Goal: Task Accomplishment & Management: Use online tool/utility

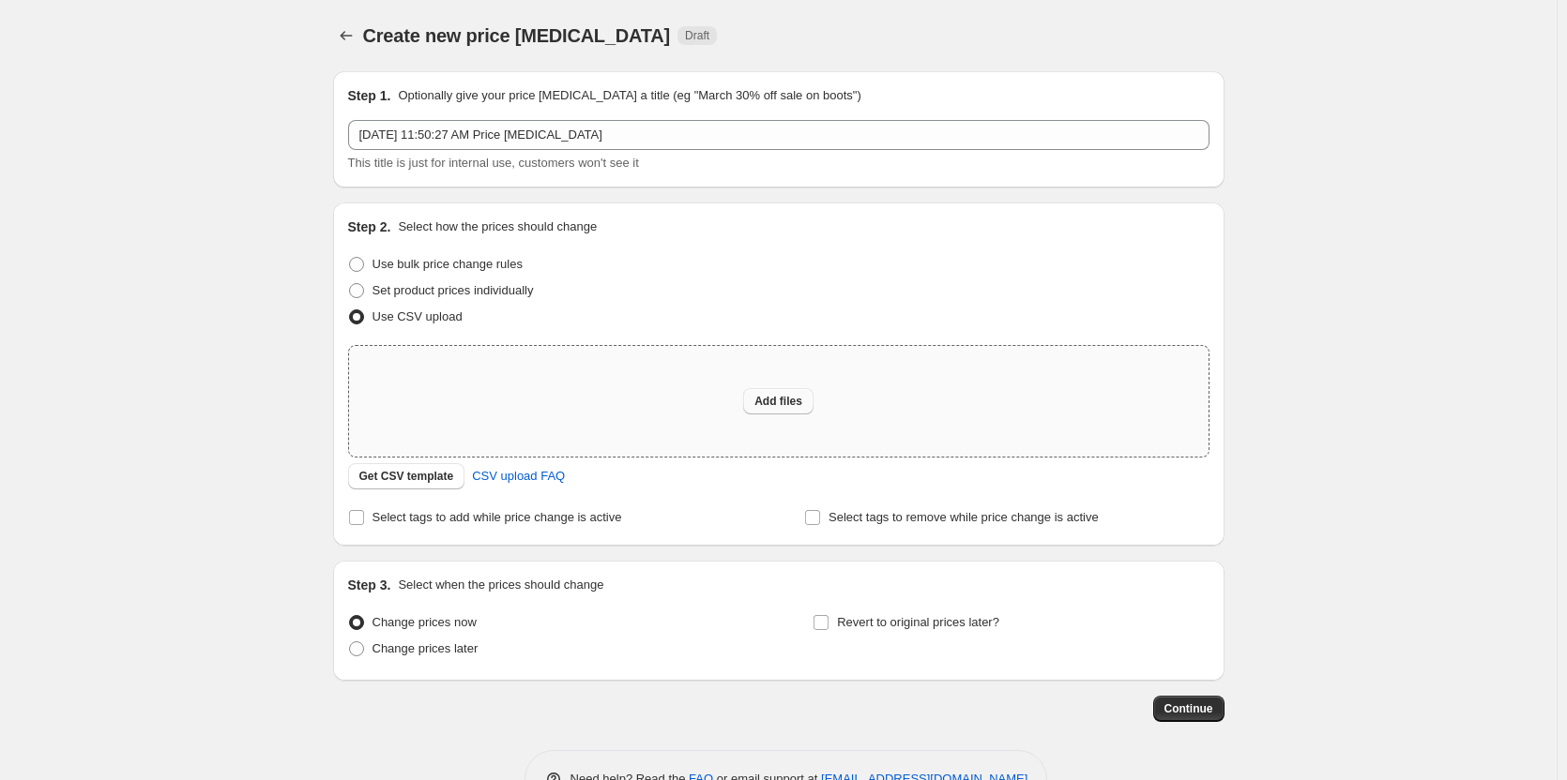
click at [770, 403] on span "Add files" at bounding box center [778, 401] width 48 height 15
type input "C:\fakepath\2025 upholstery fall event.csv"
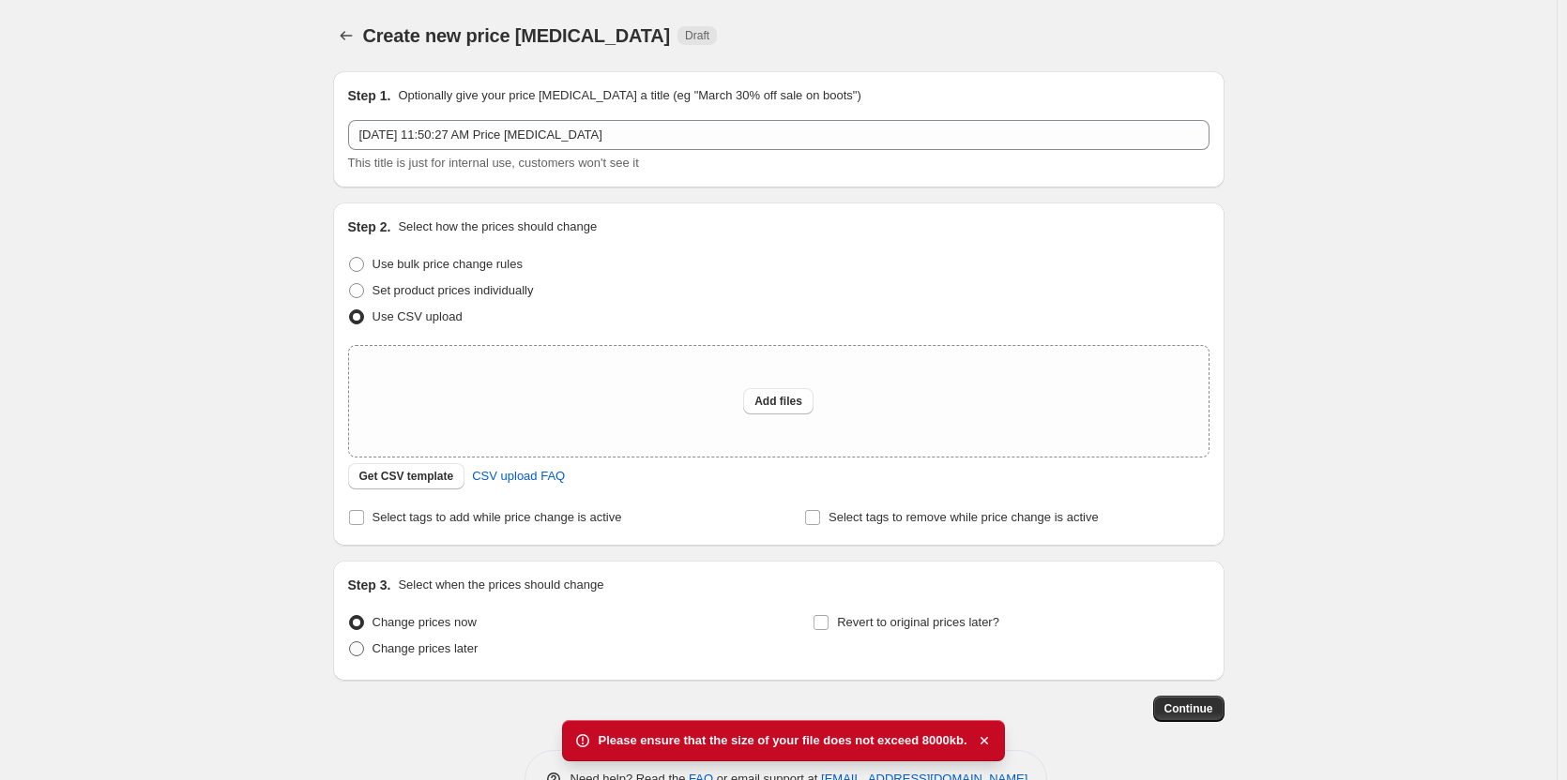
click at [413, 643] on span "Change prices later" at bounding box center [425, 649] width 106 height 14
click at [350, 643] on input "Change prices later" at bounding box center [349, 642] width 1 height 1
radio input "true"
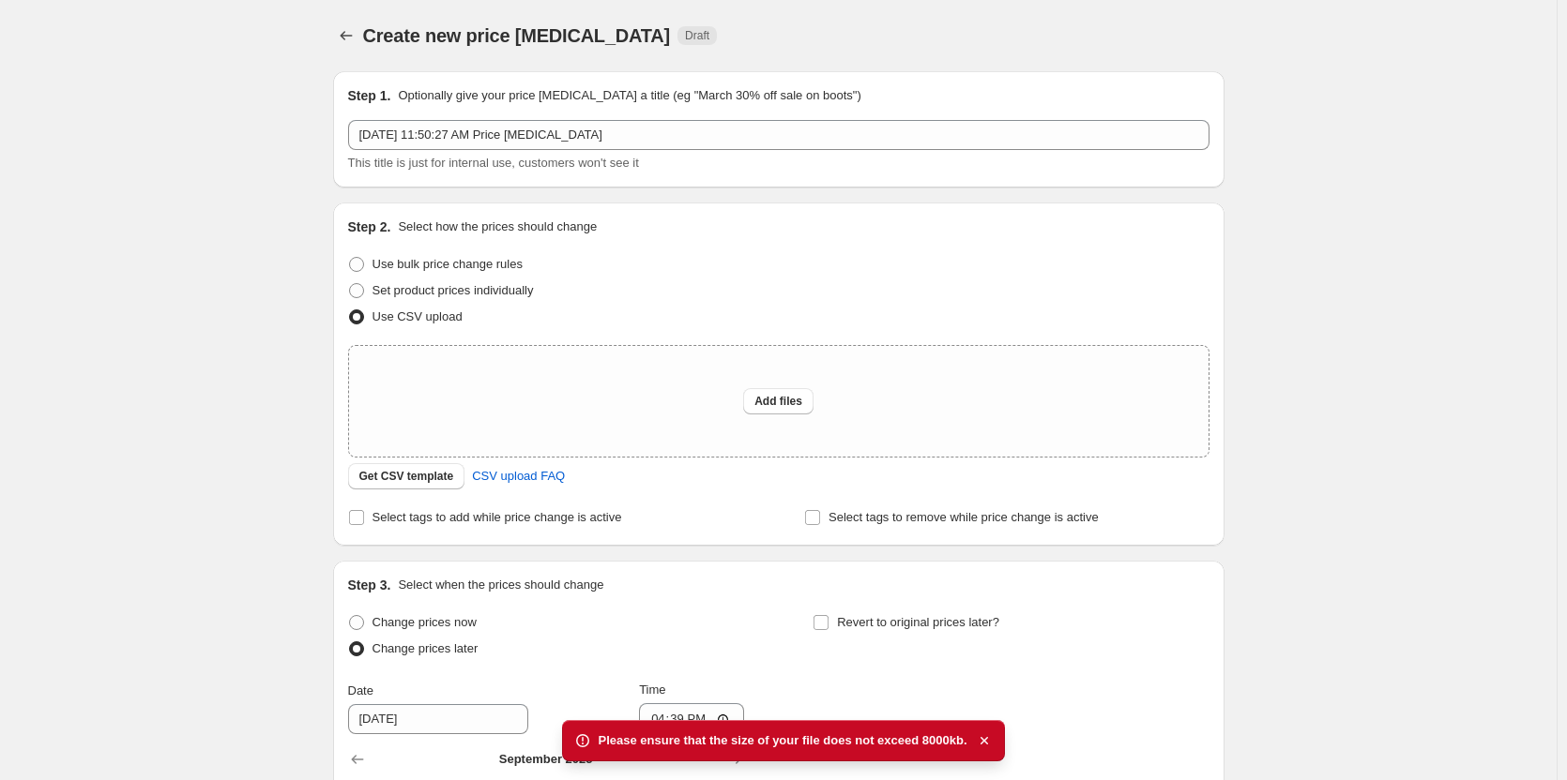
scroll to position [375, 0]
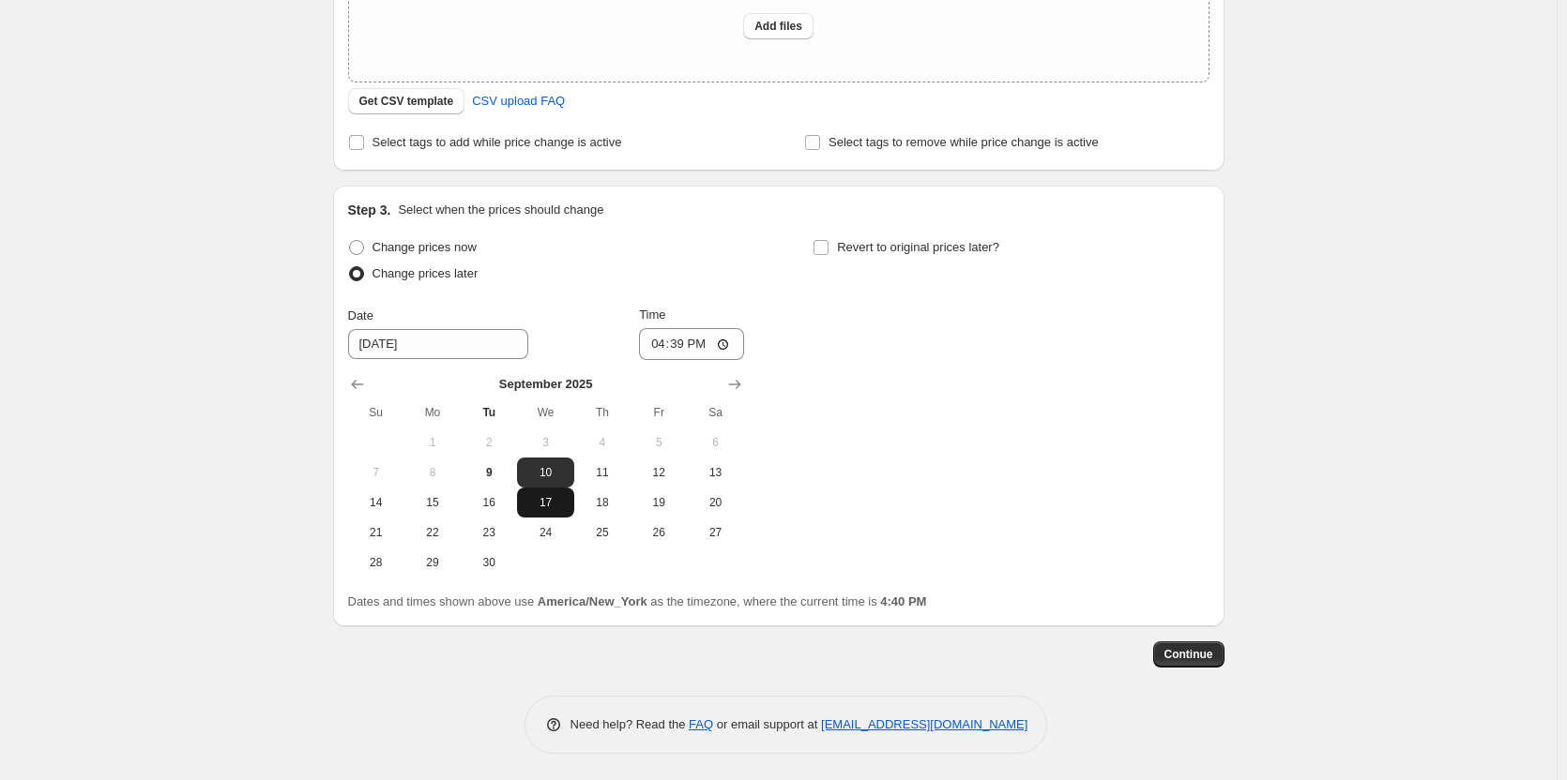
click at [551, 494] on button "17" at bounding box center [545, 503] width 56 height 30
type input "[DATE]"
click at [660, 343] on input "16:39" at bounding box center [691, 344] width 105 height 32
type input "23:59"
click at [825, 257] on label "Revert to original prices later?" at bounding box center [905, 248] width 187 height 26
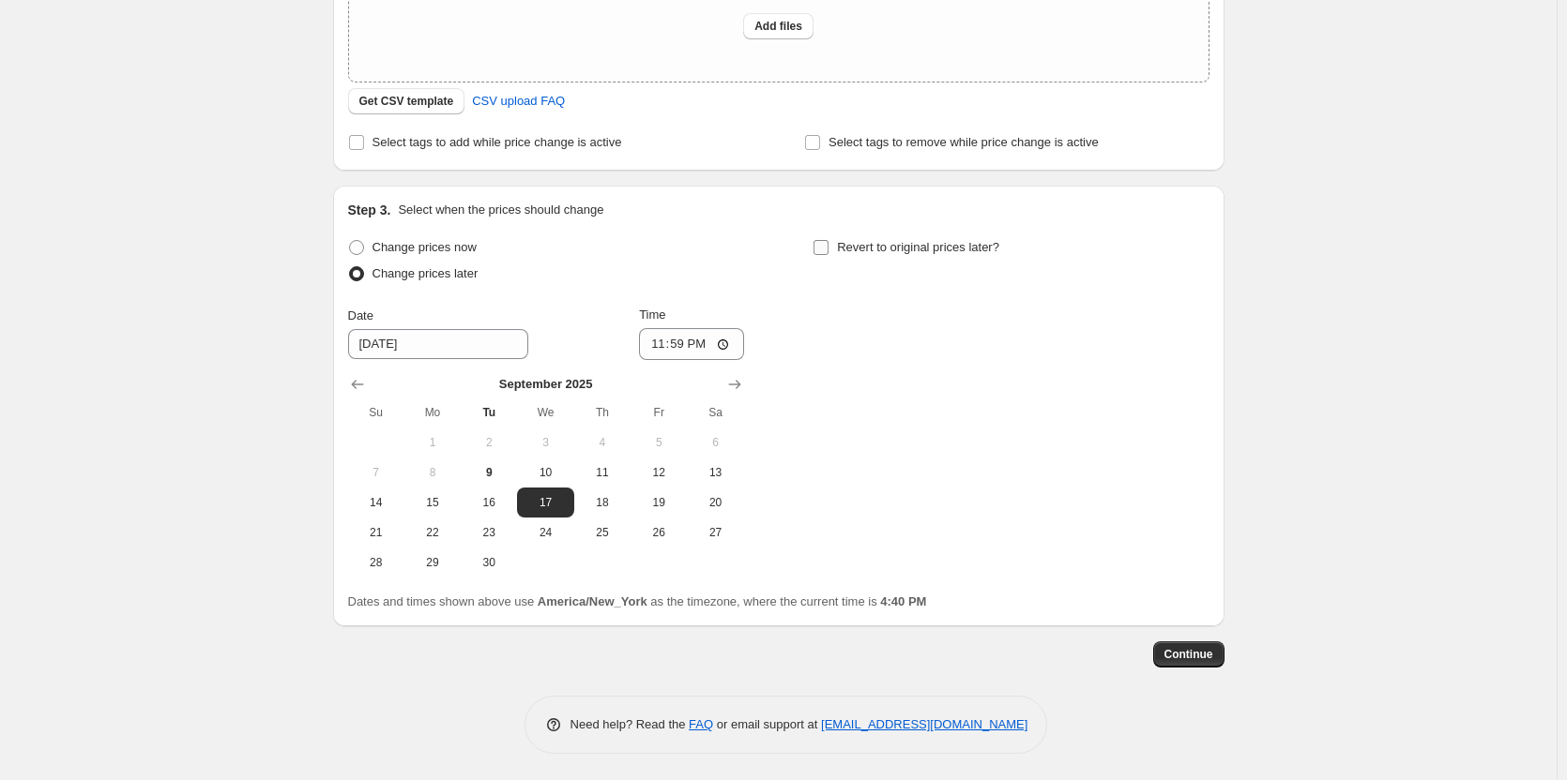
click at [825, 255] on input "Revert to original prices later?" at bounding box center [820, 247] width 15 height 15
checkbox input "true"
click at [1205, 383] on icon "Show next month, October 2025" at bounding box center [1199, 384] width 19 height 19
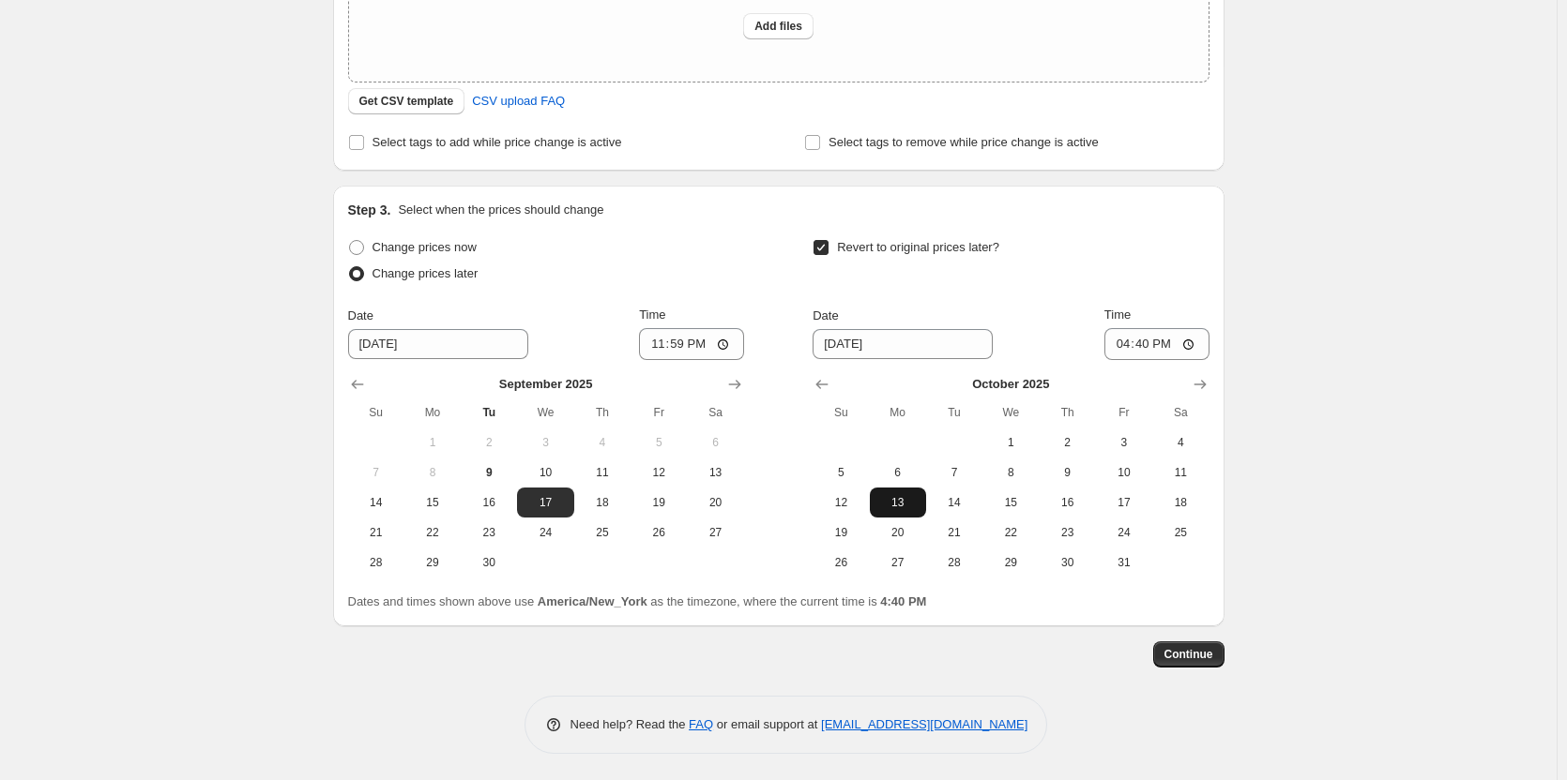
click at [890, 492] on button "13" at bounding box center [898, 503] width 56 height 30
type input "[DATE]"
click at [1124, 349] on input "16:40" at bounding box center [1156, 344] width 105 height 32
type input "23:59"
click at [1207, 655] on span "Continue" at bounding box center [1188, 654] width 49 height 15
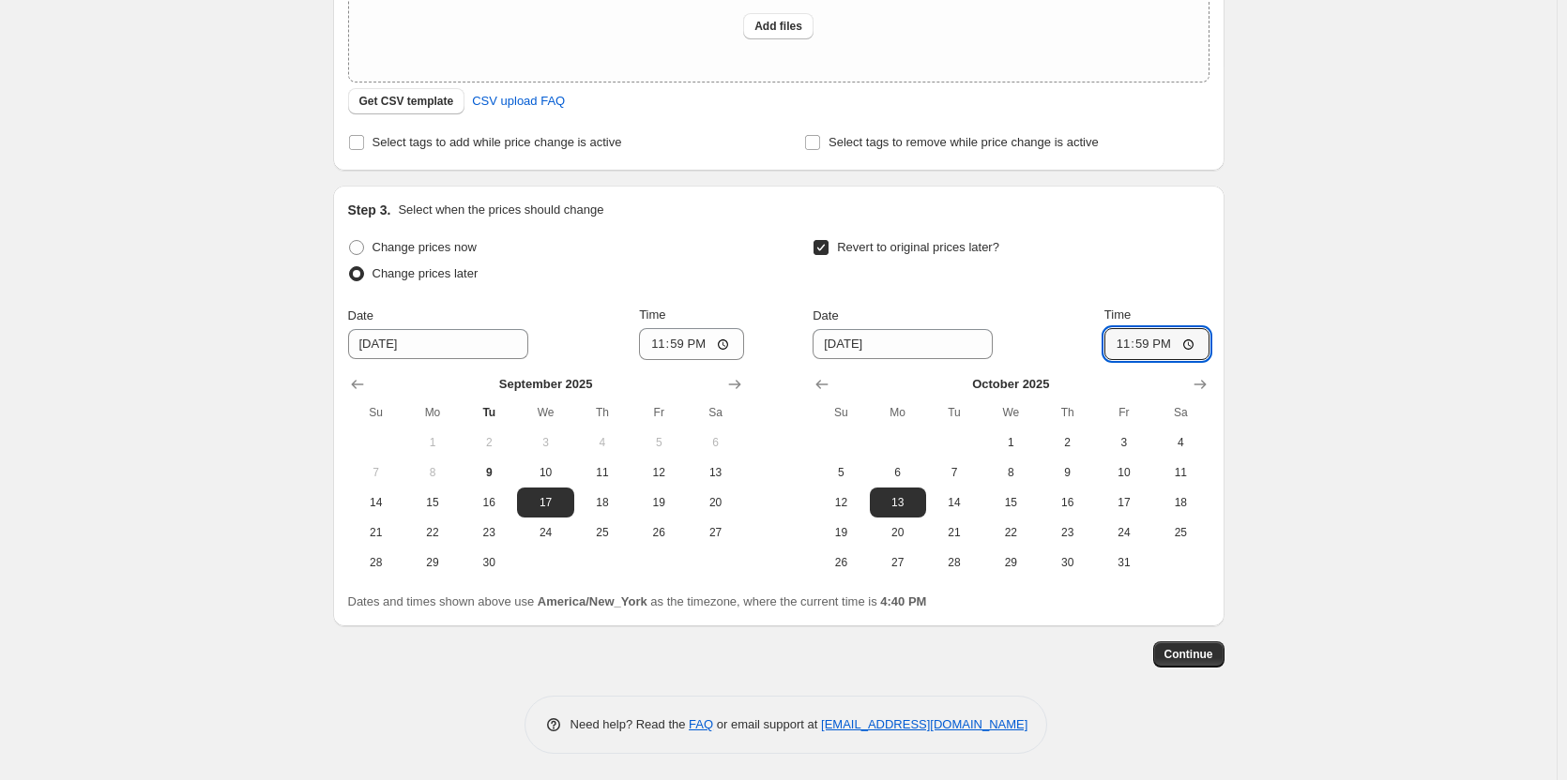
scroll to position [0, 0]
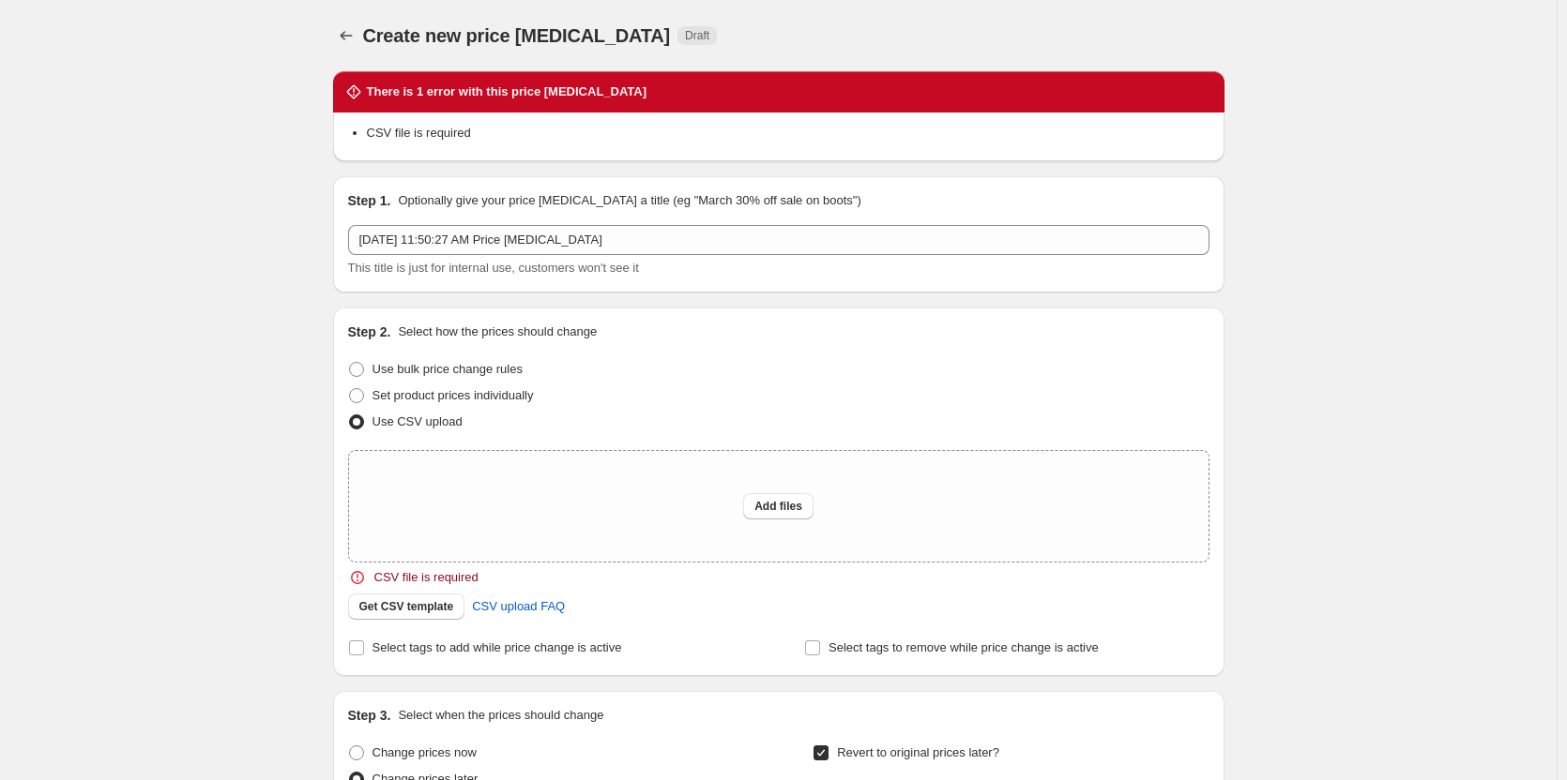
click at [271, 468] on div "Create new price [MEDICAL_DATA]. This page is ready Create new price [MEDICAL_D…" at bounding box center [778, 644] width 1556 height 1288
click at [786, 506] on span "Add files" at bounding box center [778, 506] width 48 height 15
type input "C:\fakepath\2025 upholstery fall event.csv"
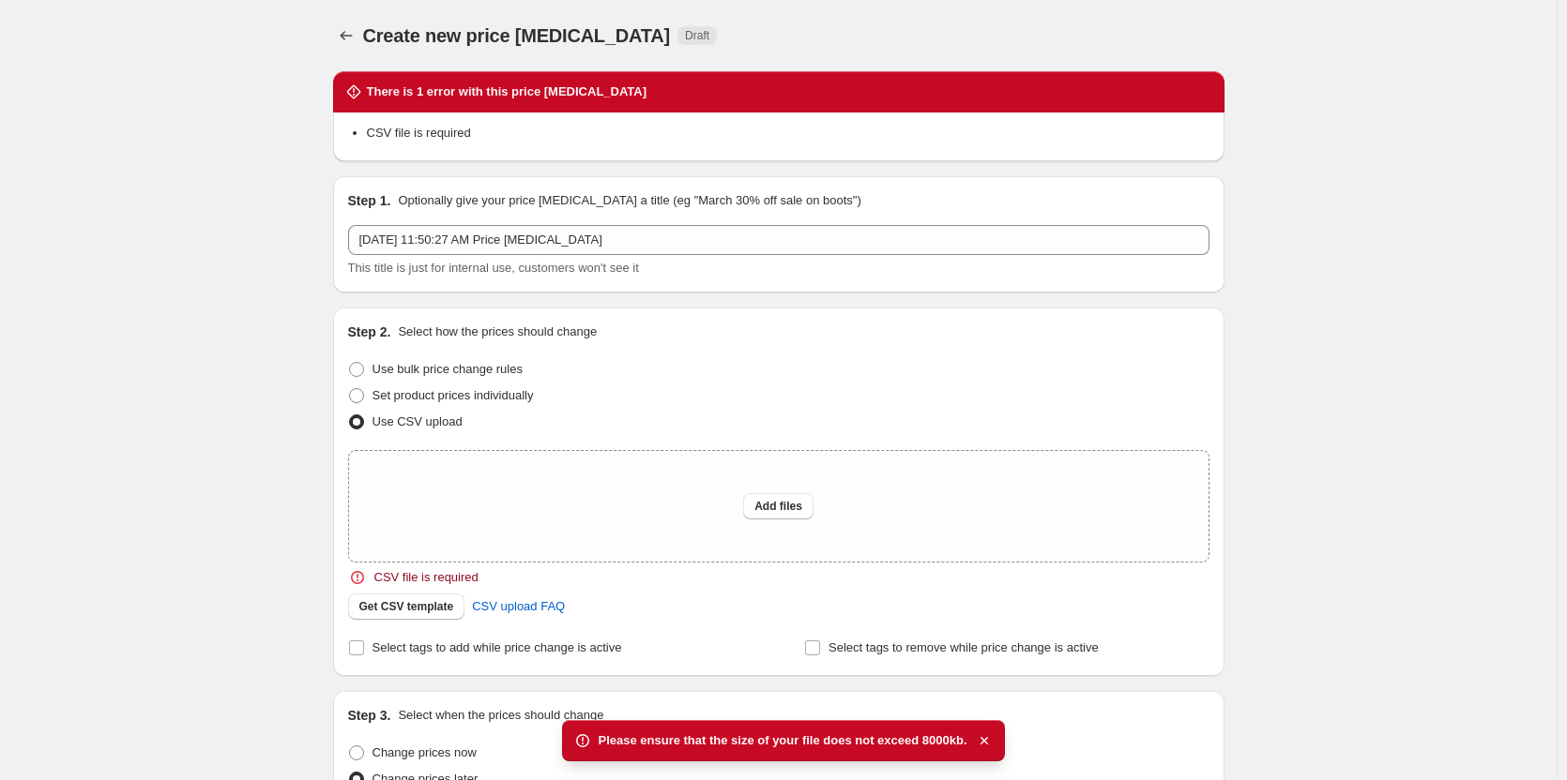
click at [158, 538] on div "Create new price [MEDICAL_DATA]. This page is ready Create new price [MEDICAL_D…" at bounding box center [778, 644] width 1556 height 1288
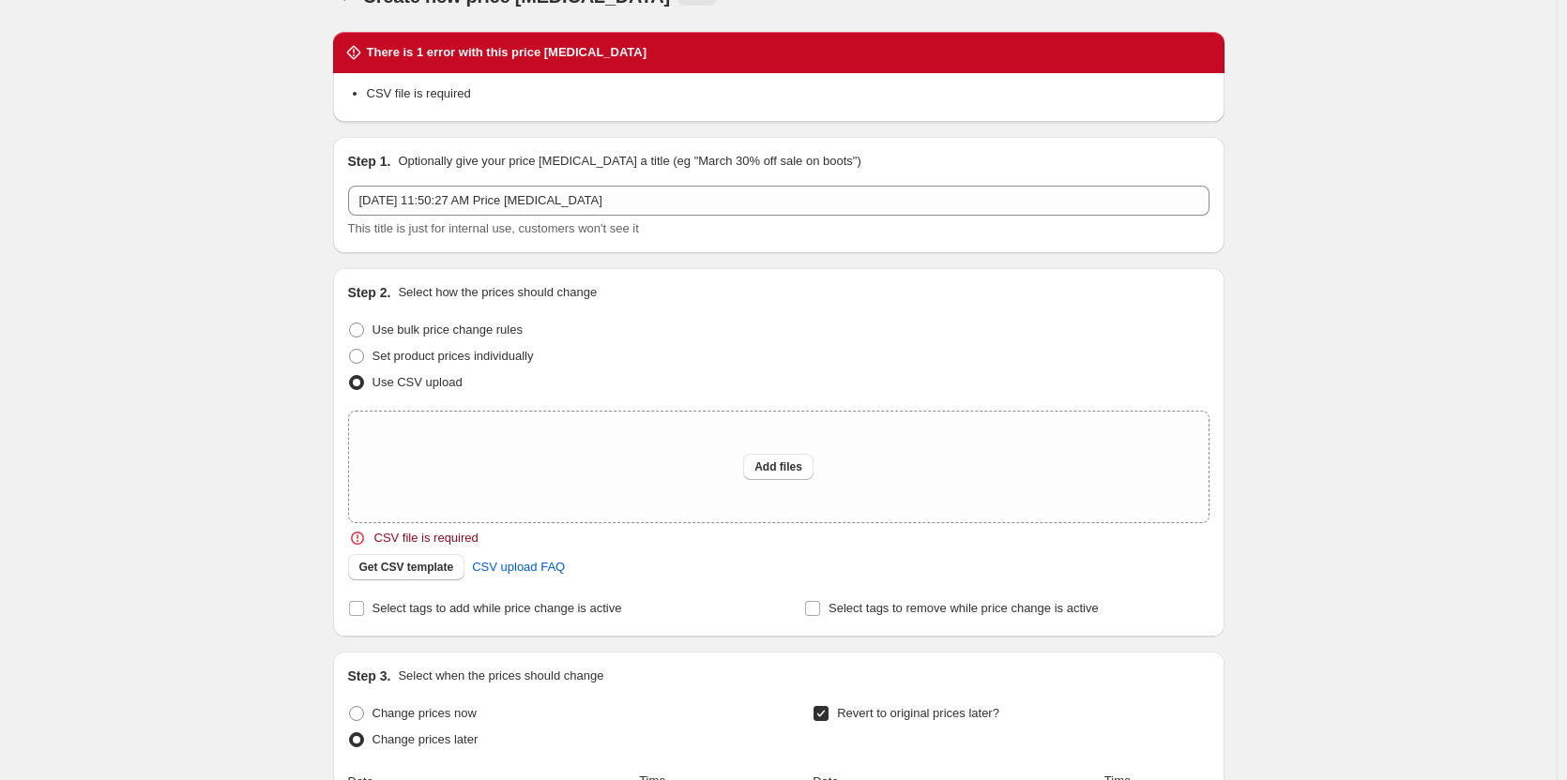
scroll to position [38, 0]
click at [785, 470] on span "Add files" at bounding box center [778, 468] width 48 height 15
type input "C:\fakepath\2025 upholstery fall event.csv"
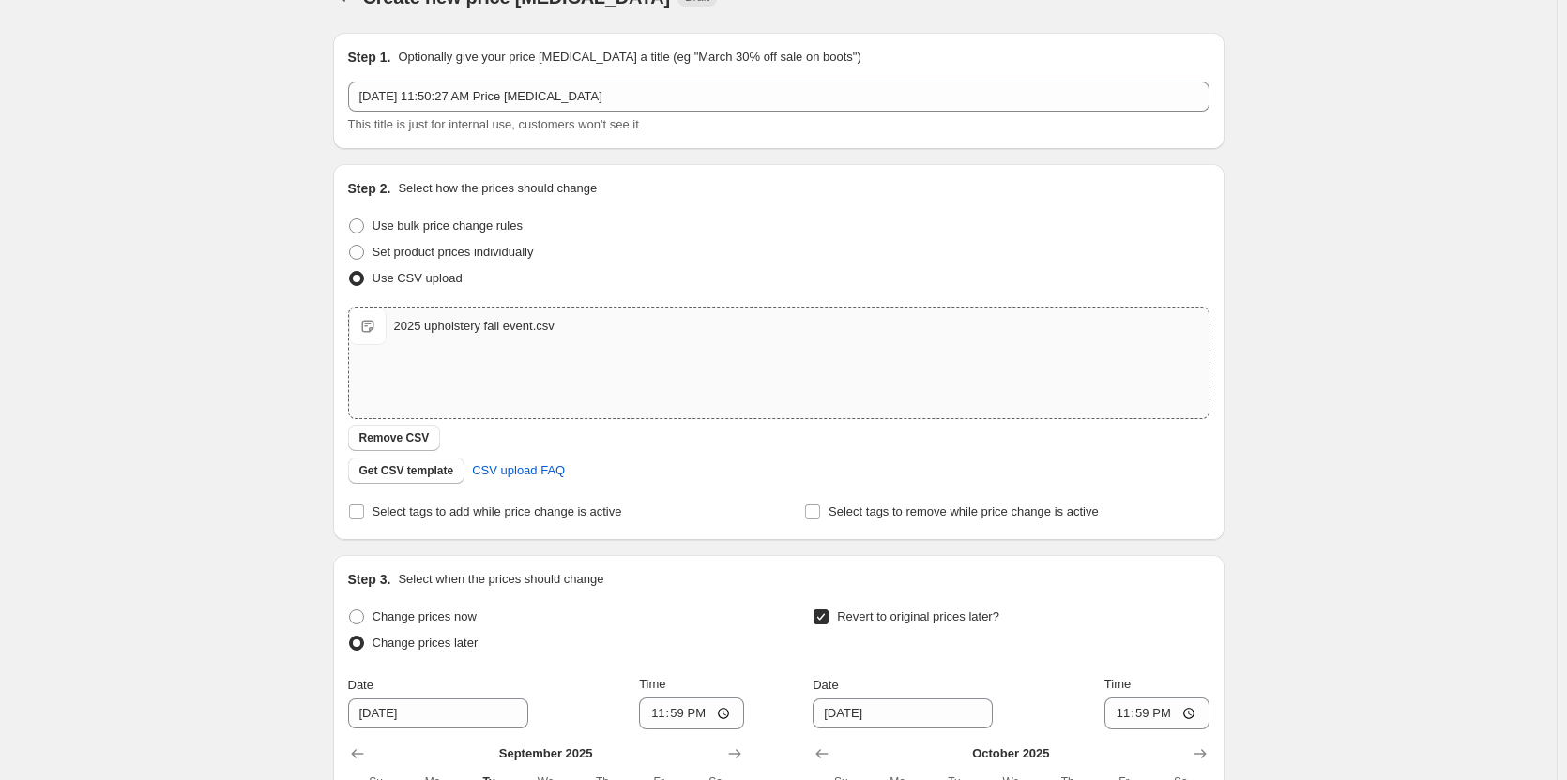
click at [200, 557] on div "Create new price [MEDICAL_DATA]. This page is ready Create new price [MEDICAL_D…" at bounding box center [778, 557] width 1556 height 1190
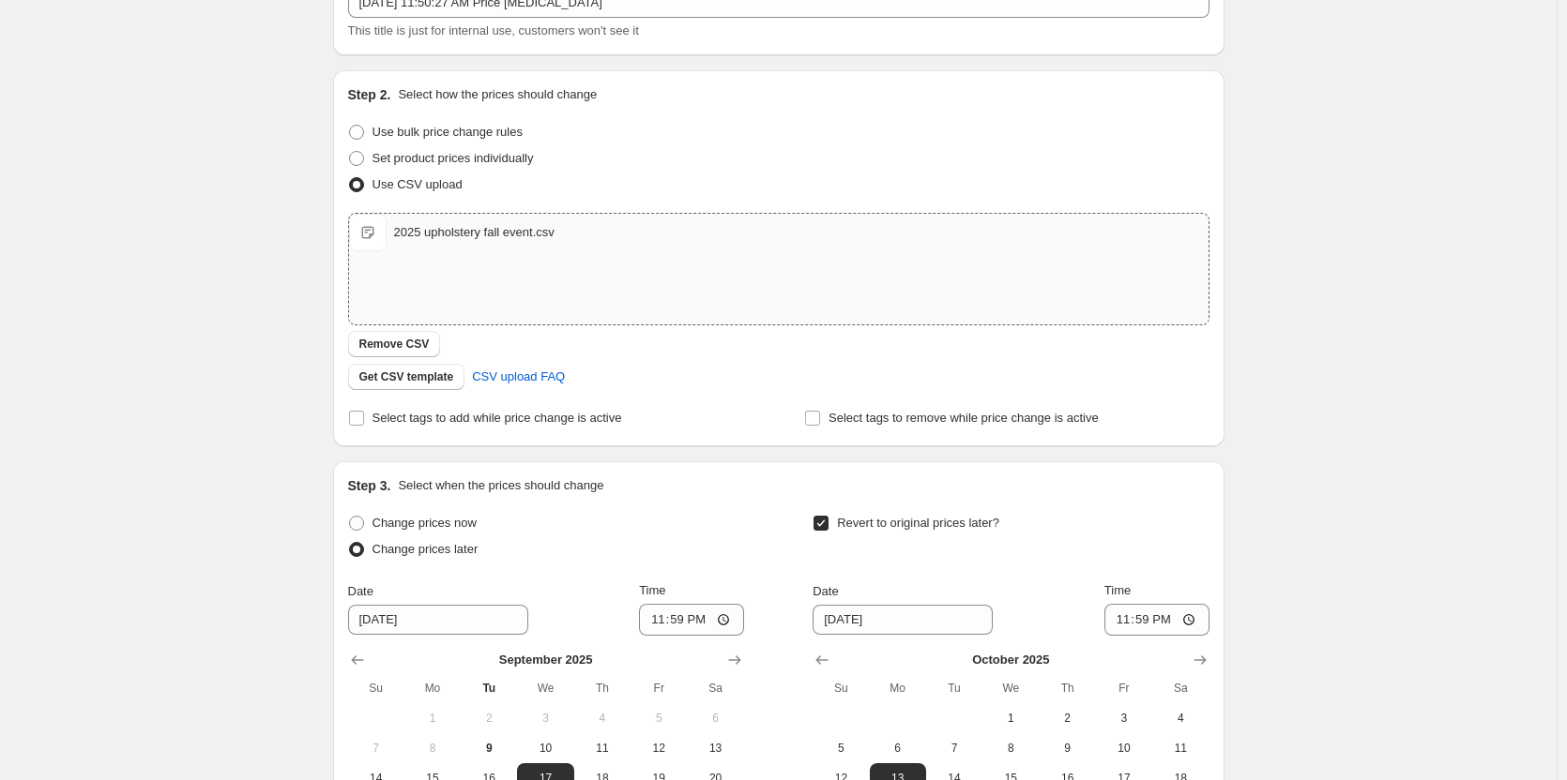
scroll to position [0, 0]
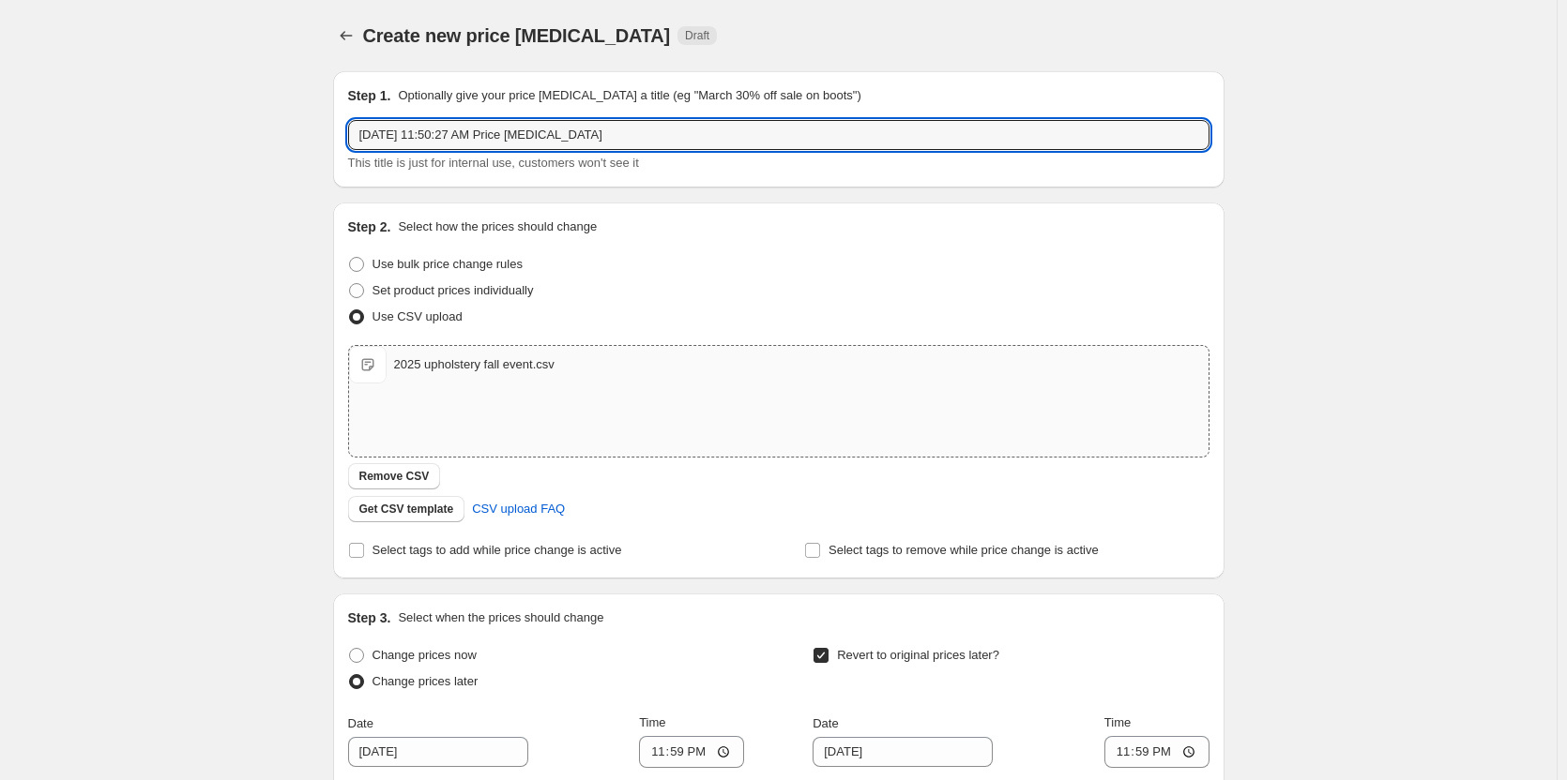
drag, startPoint x: 600, startPoint y: 140, endPoint x: 314, endPoint y: 124, distance: 286.5
click at [314, 124] on div "Create new price [MEDICAL_DATA]. This page is ready Create new price [MEDICAL_D…" at bounding box center [778, 595] width 936 height 1190
type input "Fall 2025 Upholstery sale"
click at [174, 460] on div "Create new price [MEDICAL_DATA]. This page is ready Create new price [MEDICAL_D…" at bounding box center [778, 595] width 1556 height 1190
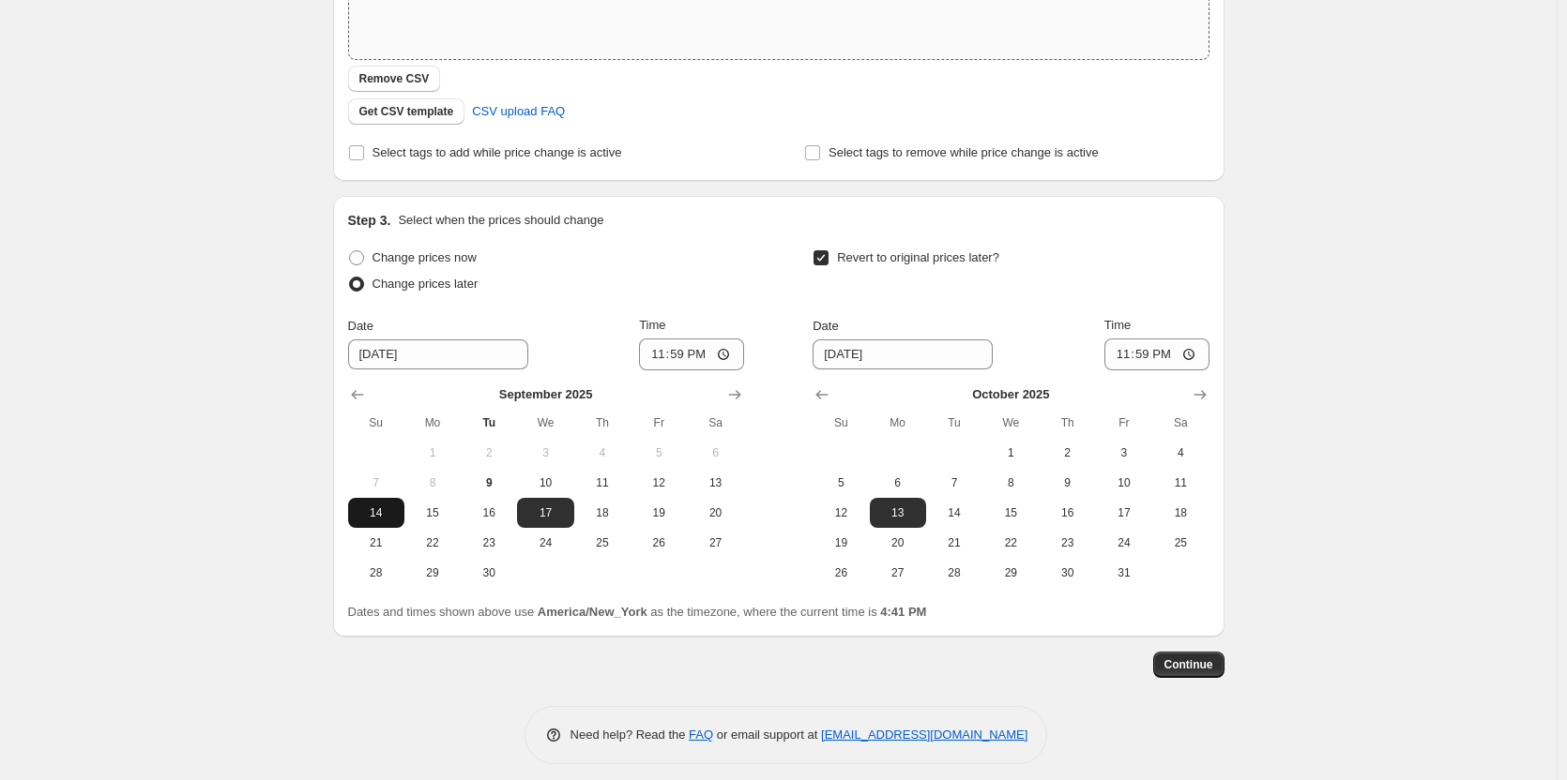
scroll to position [410, 0]
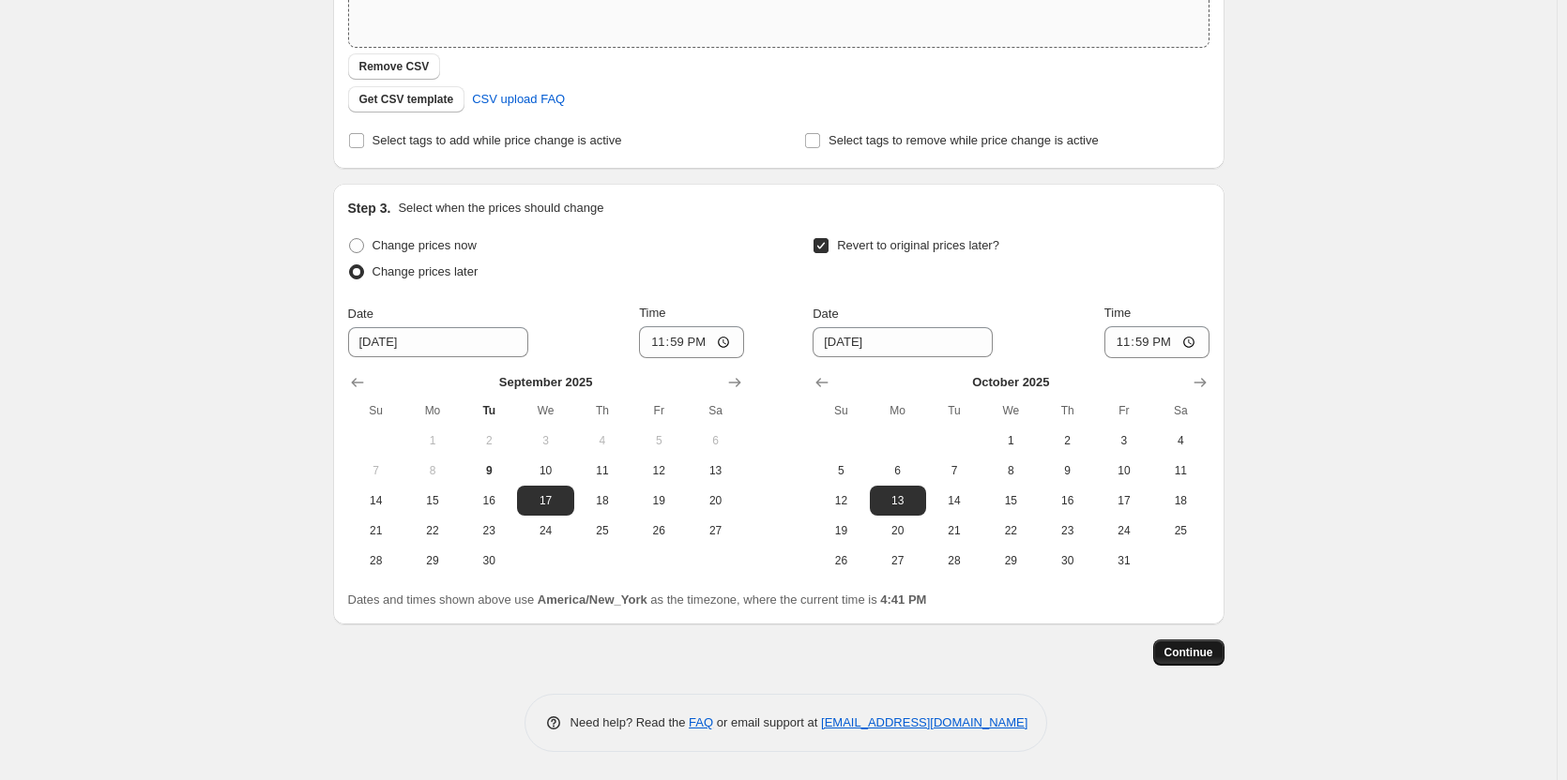
click at [1205, 651] on span "Continue" at bounding box center [1188, 652] width 49 height 15
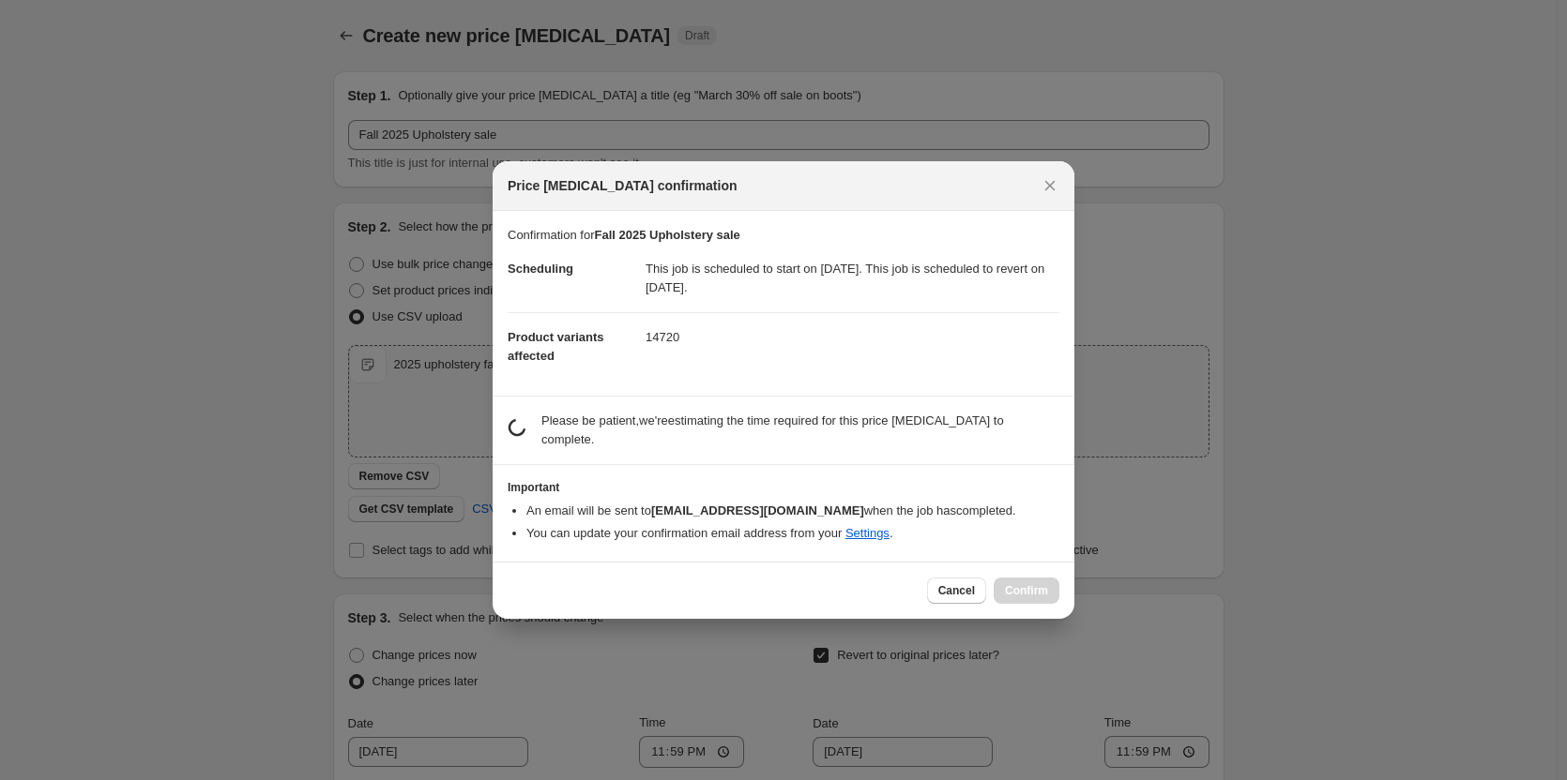
scroll to position [0, 0]
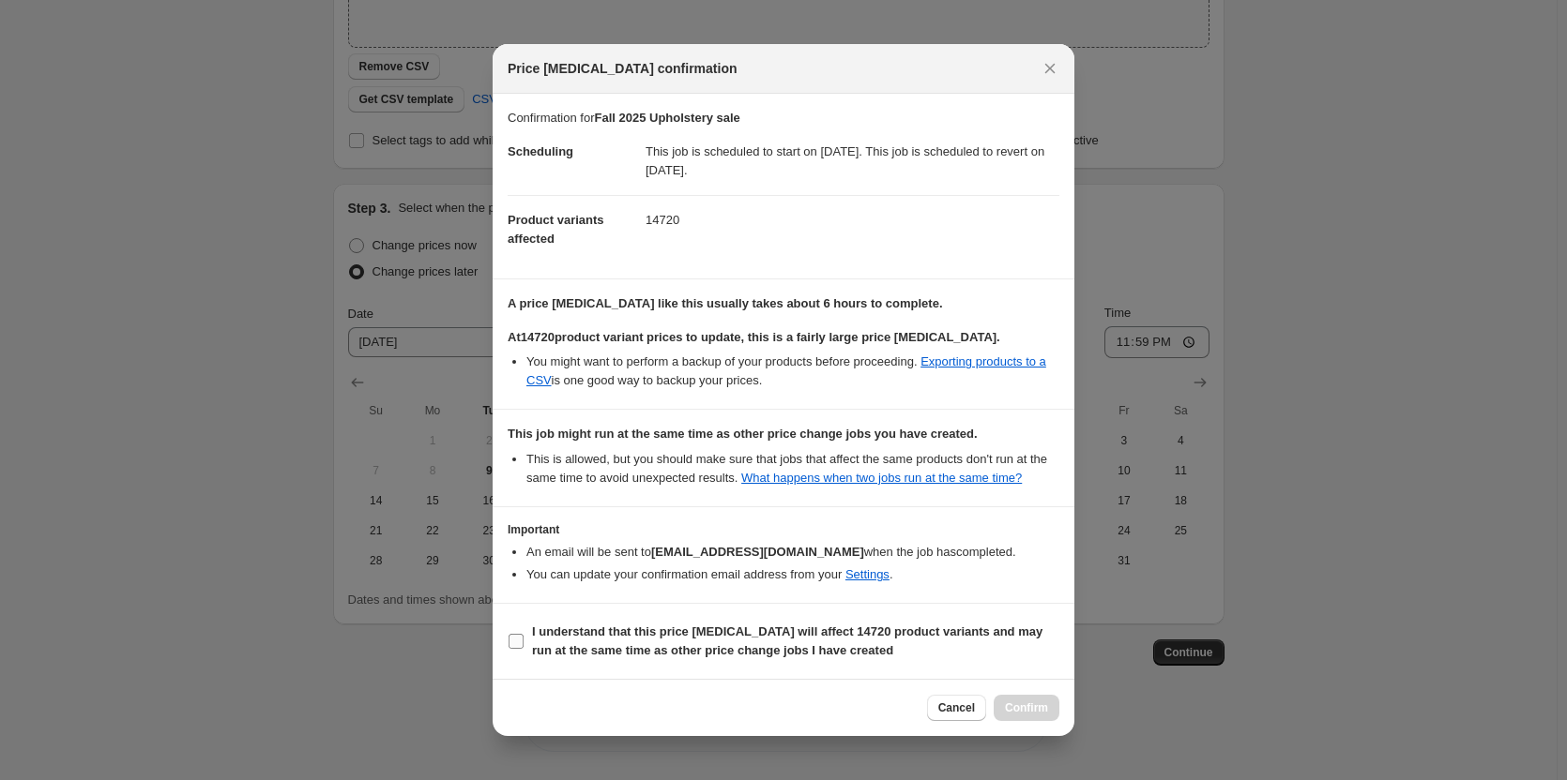
click at [577, 652] on b "I understand that this price [MEDICAL_DATA] will affect 14720 product variants …" at bounding box center [787, 641] width 510 height 33
click at [523, 649] on input "I understand that this price [MEDICAL_DATA] will affect 14720 product variants …" at bounding box center [515, 641] width 15 height 15
checkbox input "true"
click at [1014, 708] on span "Confirm" at bounding box center [1026, 708] width 43 height 15
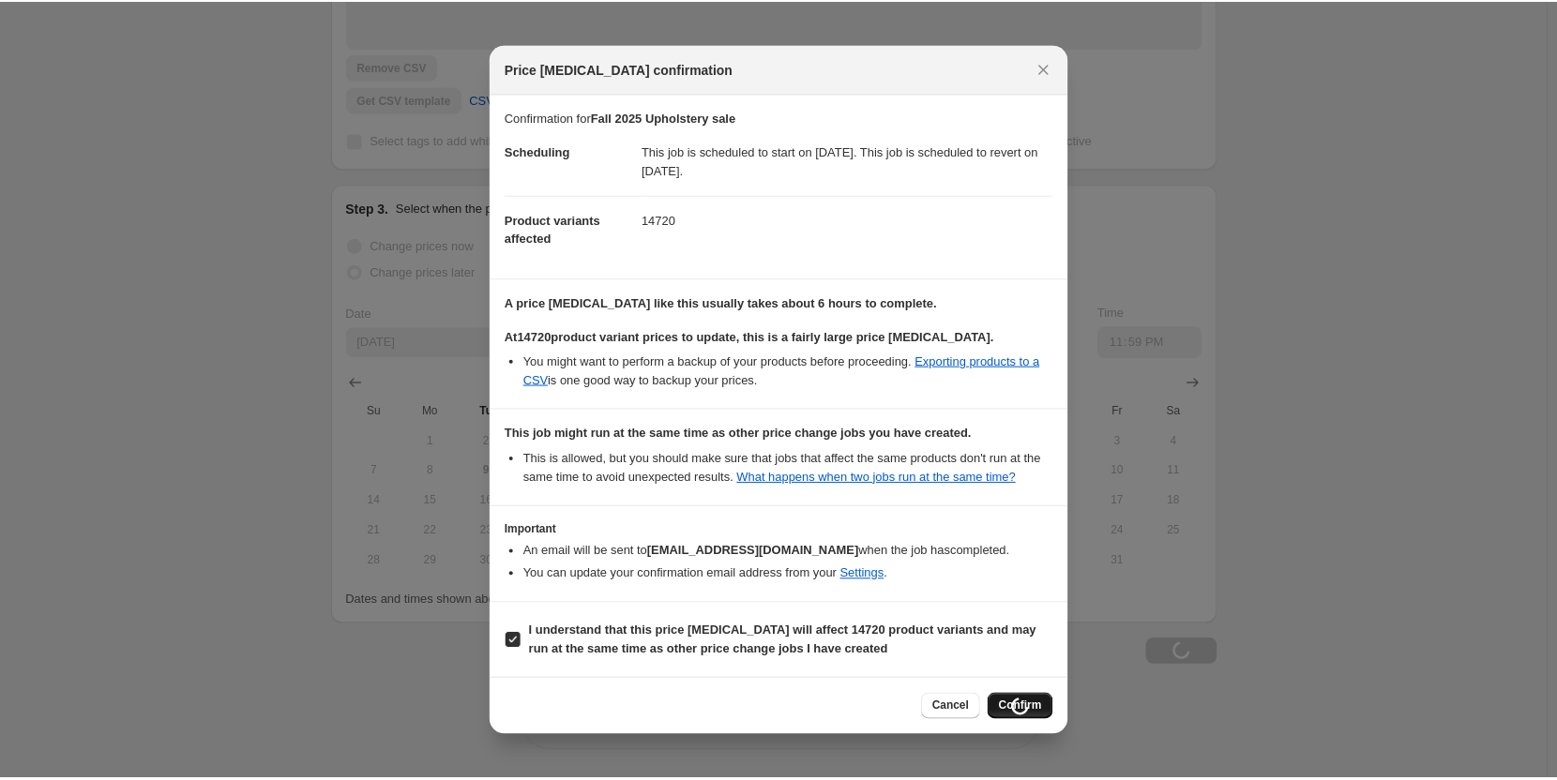
scroll to position [410, 0]
